Goal: Task Accomplishment & Management: Manage account settings

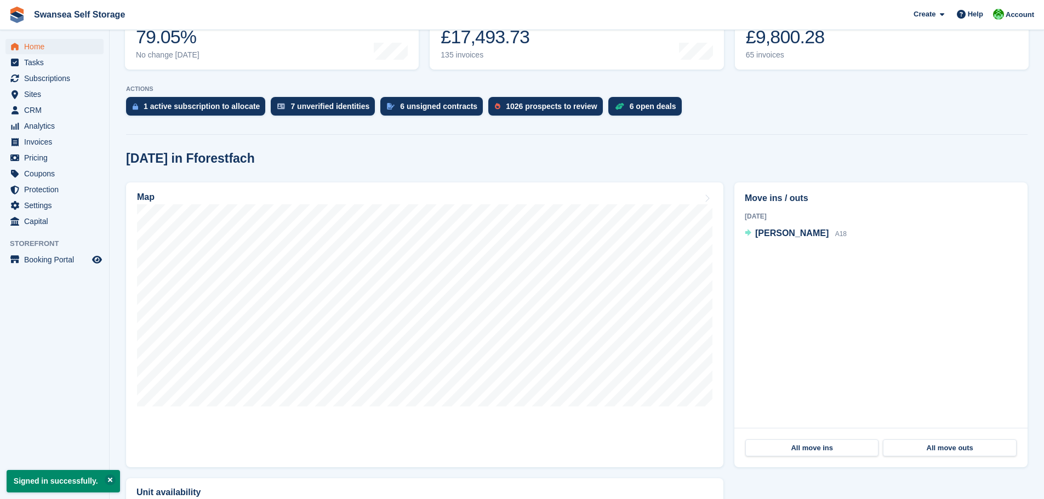
scroll to position [219, 0]
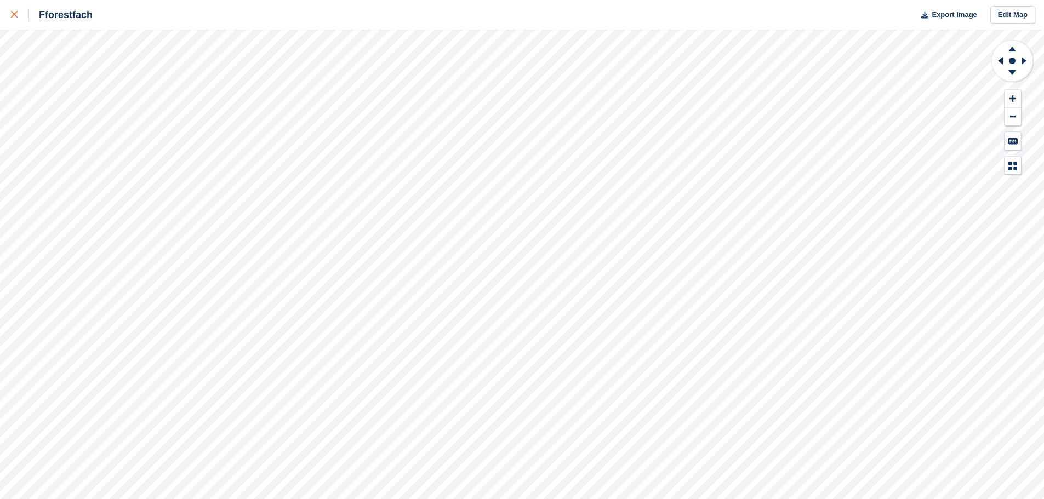
click at [14, 14] on icon at bounding box center [14, 14] width 7 height 7
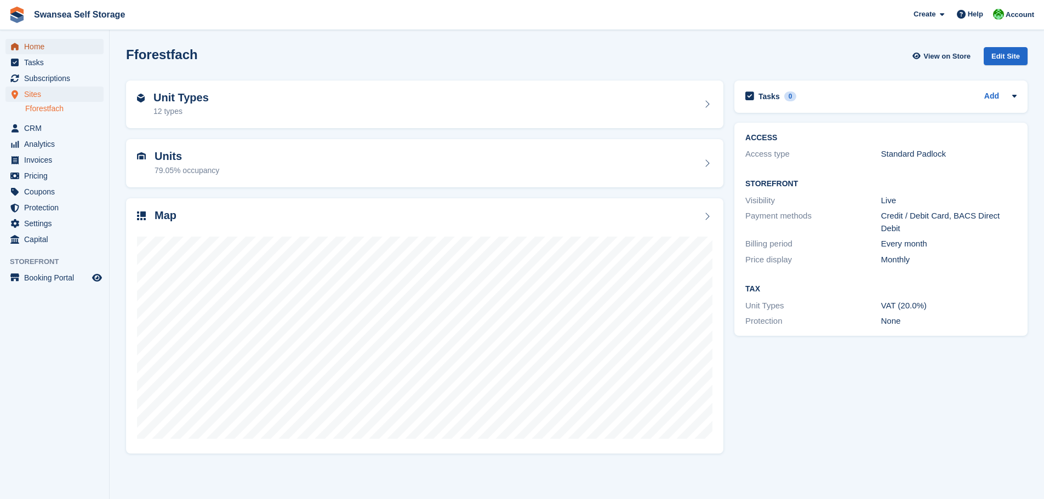
click at [36, 52] on span "Home" at bounding box center [57, 46] width 66 height 15
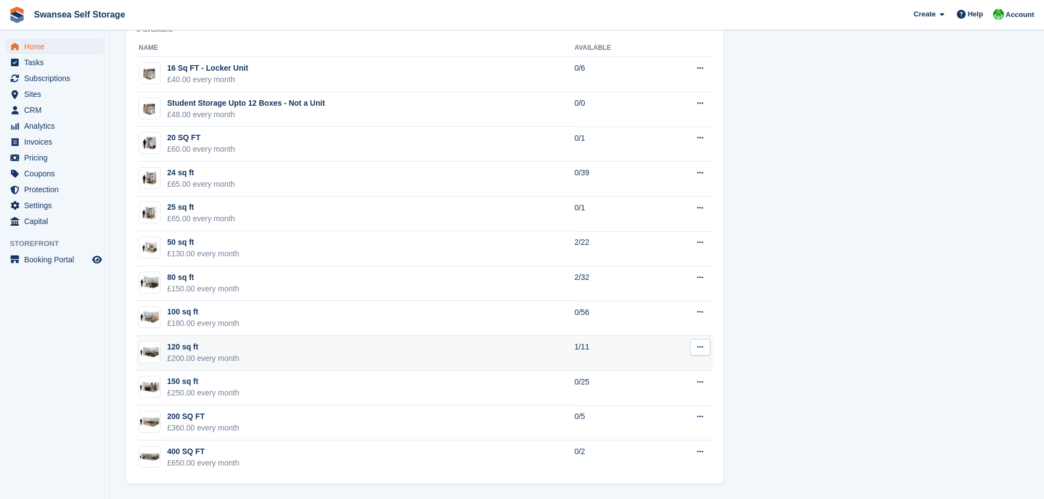
scroll to position [651, 0]
click at [453, 353] on td "120 sq ft £200.00 every month" at bounding box center [356, 353] width 438 height 35
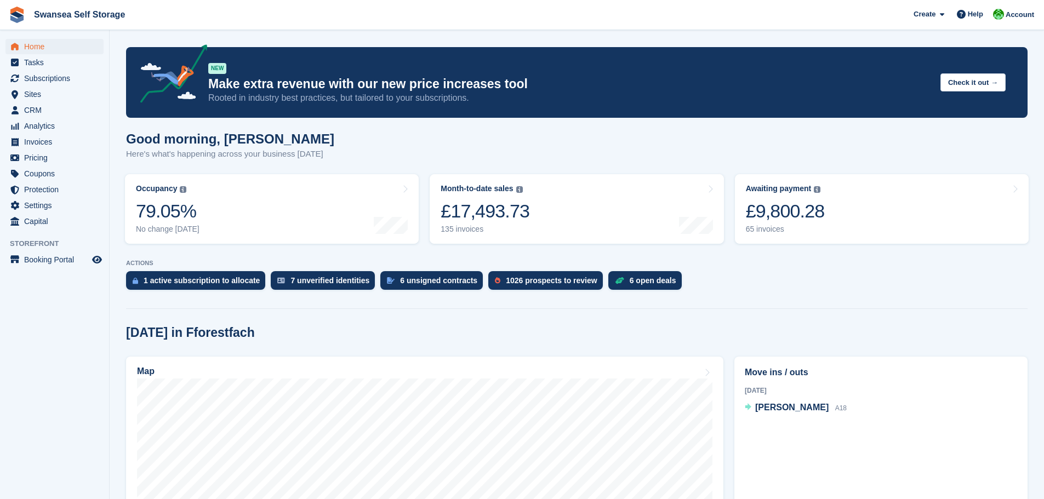
scroll to position [651, 0]
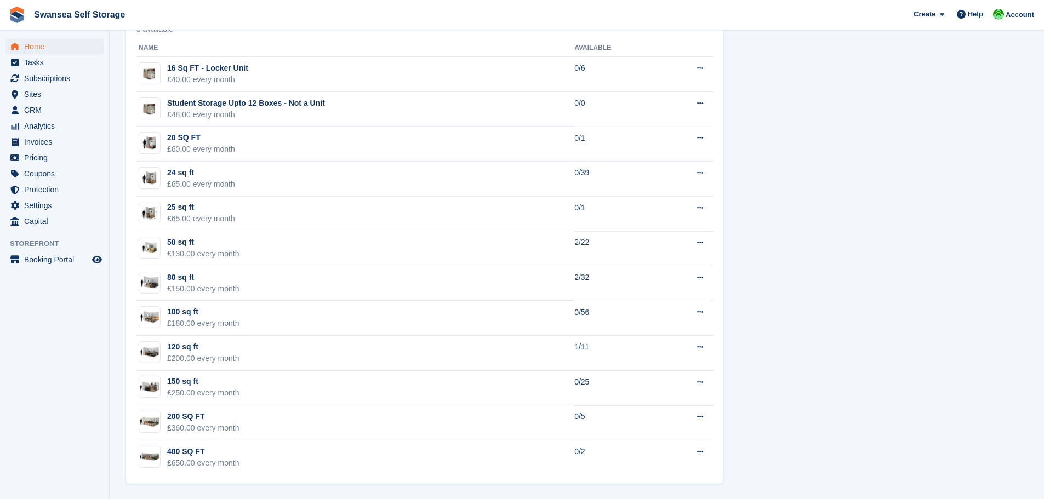
click at [980, 221] on div "Unit availability 5 available Name Available 16 Sq FT - Locker Unit £40.00 ever…" at bounding box center [577, 243] width 913 height 492
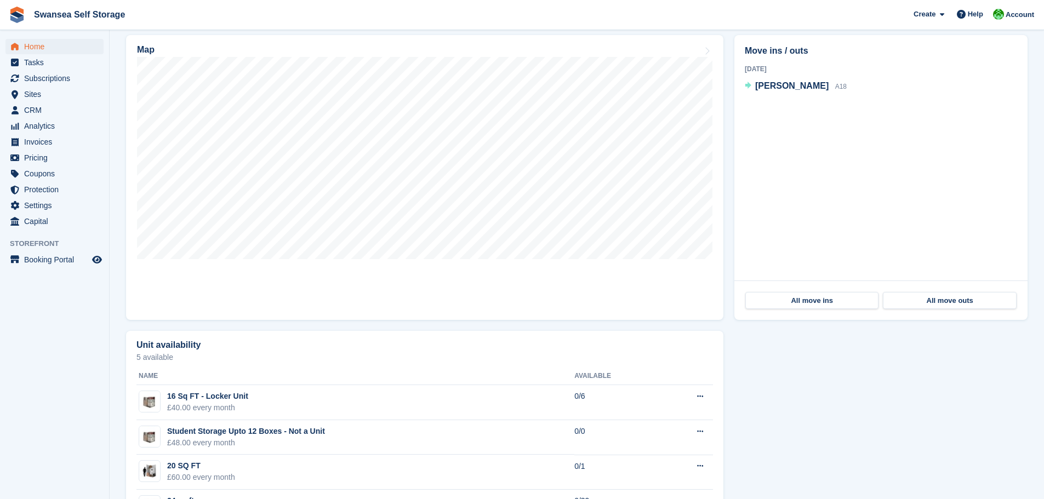
scroll to position [0, 0]
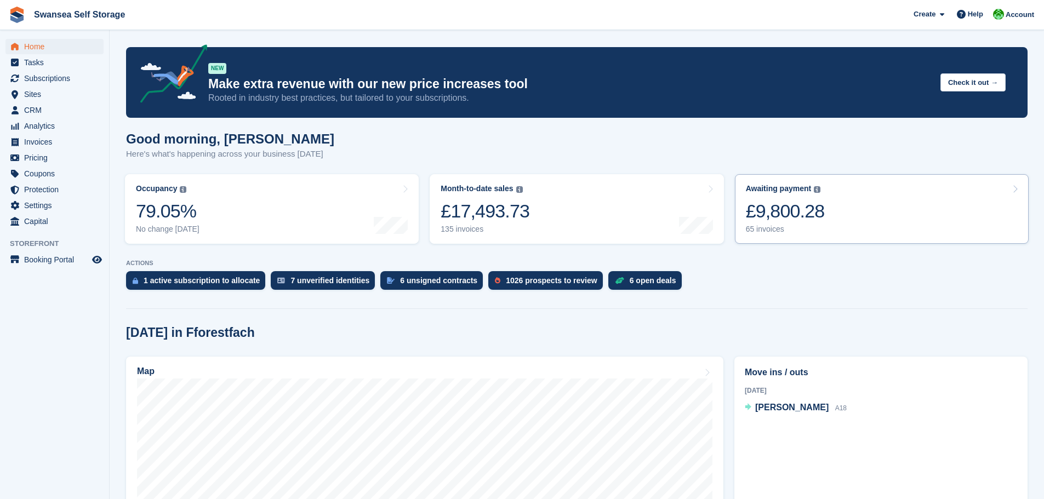
click at [781, 219] on div "£9,800.28" at bounding box center [785, 211] width 79 height 22
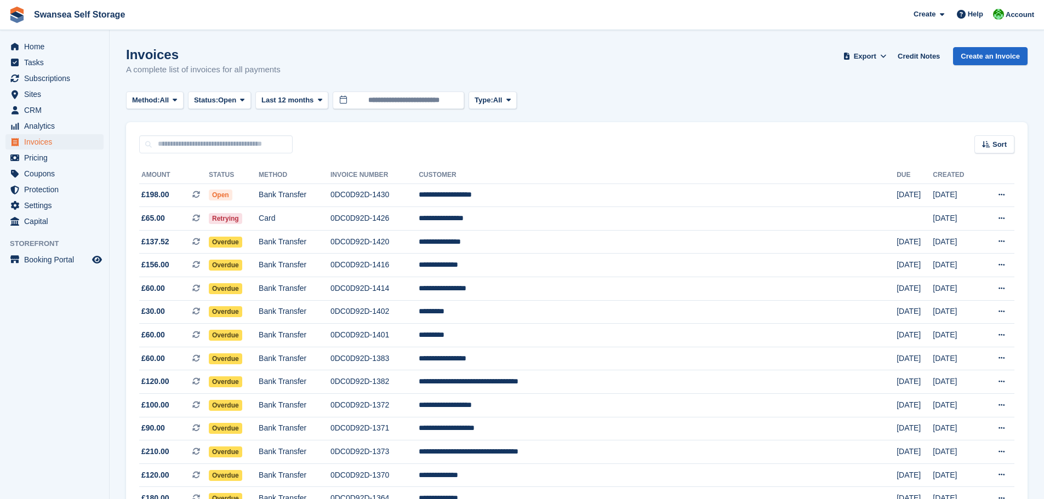
click at [620, 87] on div "Invoices A complete list of invoices for all payments Export Export Invoices Ex…" at bounding box center [577, 68] width 902 height 42
click at [671, 98] on div "Method: All All Bank Transfer Cash Cheque Debit/Credit Card Direct Debit SEPA D…" at bounding box center [577, 101] width 902 height 18
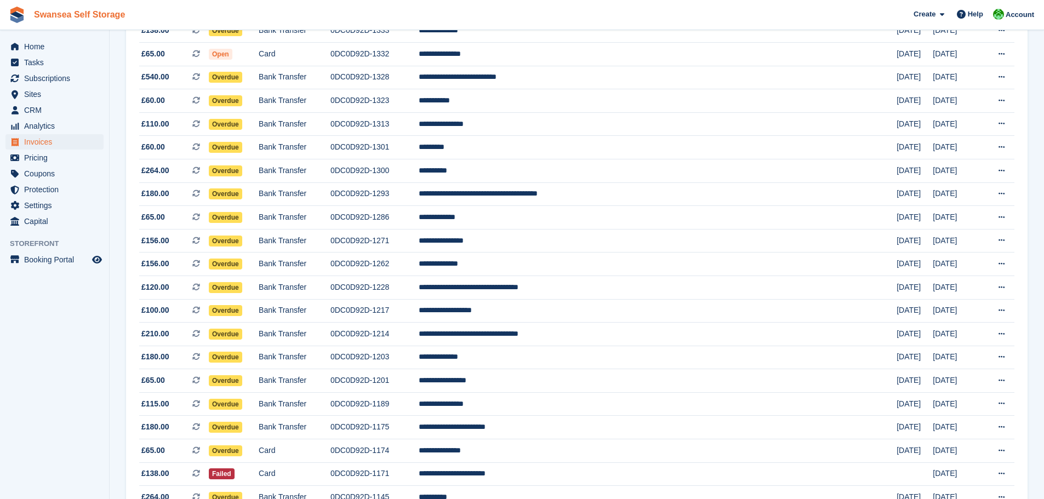
scroll to position [413, 0]
